Goal: Book appointment/travel/reservation

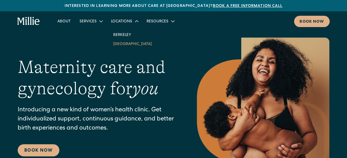
click at [120, 43] on link "[GEOGRAPHIC_DATA]" at bounding box center [132, 43] width 47 height 9
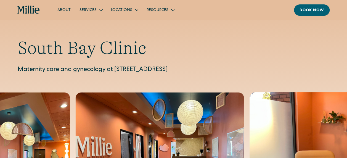
drag, startPoint x: 56, startPoint y: 72, endPoint x: 187, endPoint y: 72, distance: 130.8
click at [187, 72] on p "Maternity care and gynecology at 1471 Saratoga Ave, Suite 101, San Jose, CA 951…" at bounding box center [174, 69] width 312 height 9
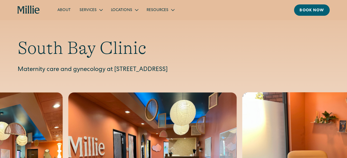
drag, startPoint x: 187, startPoint y: 72, endPoint x: 232, endPoint y: 71, distance: 45.8
click at [232, 71] on p "Maternity care and gynecology at 1471 Saratoga Ave, Suite 101, San Jose, CA 951…" at bounding box center [174, 69] width 312 height 9
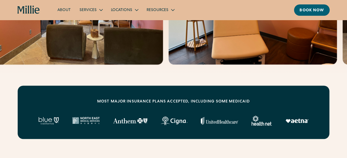
scroll to position [28, 0]
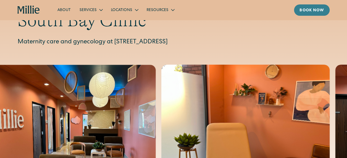
click at [320, 14] on link "Book now" at bounding box center [312, 9] width 36 height 11
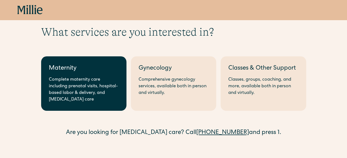
scroll to position [28, 0]
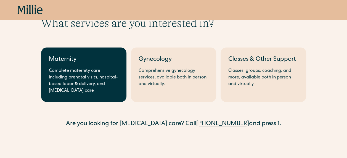
click at [71, 72] on div "Complete maternity care including prenatal visits, hospital-based labor & deliv…" at bounding box center [84, 81] width 70 height 26
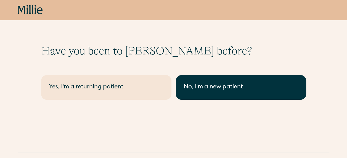
click at [199, 88] on div "No, I'm a new patient" at bounding box center [241, 87] width 115 height 9
